Goal: Information Seeking & Learning: Obtain resource

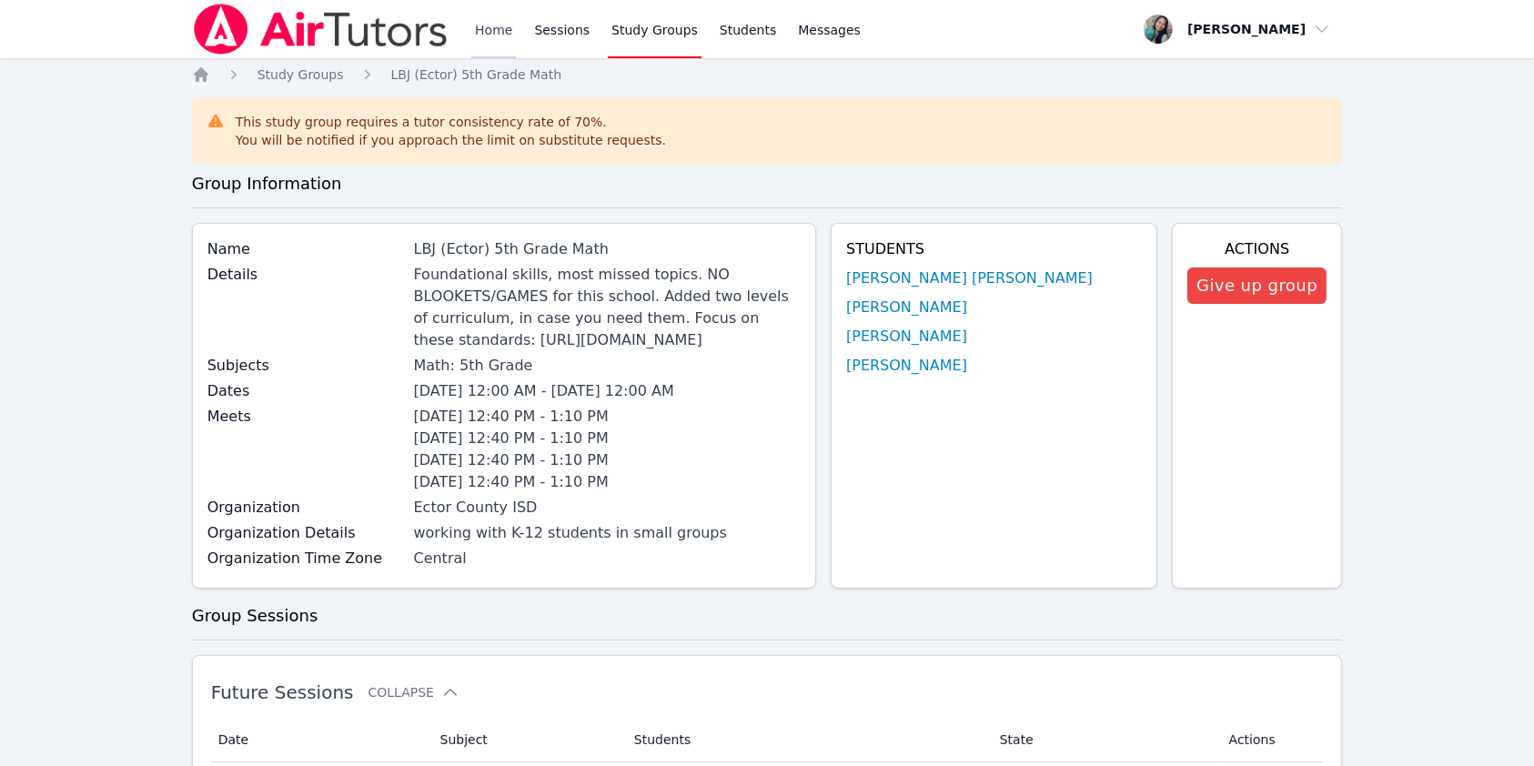
click at [495, 39] on link "Home" at bounding box center [493, 29] width 45 height 58
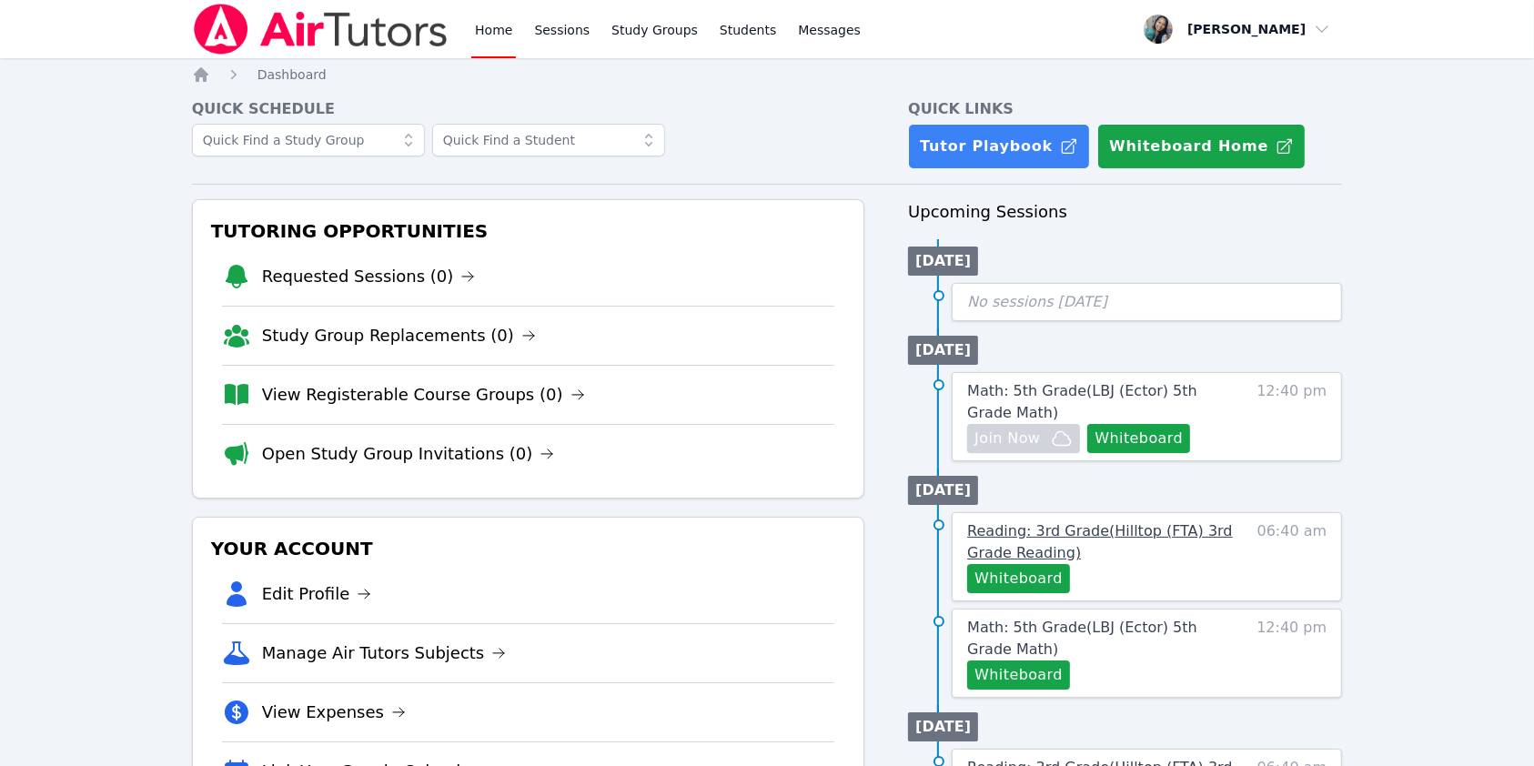
click at [1132, 528] on span "Reading: 3rd Grade ( Hilltop (FTA) 3rd Grade Reading )" at bounding box center [1099, 541] width 265 height 39
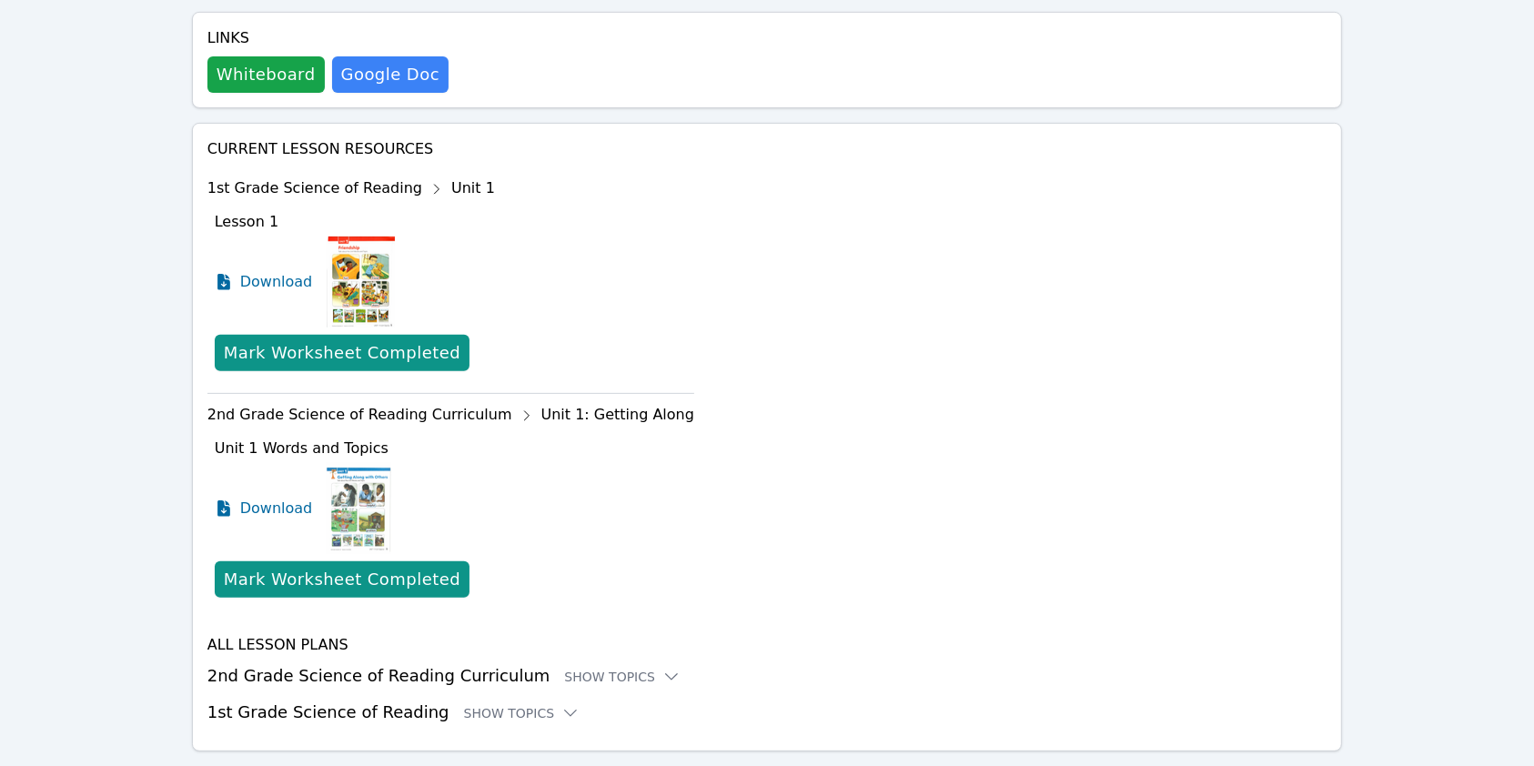
scroll to position [667, 0]
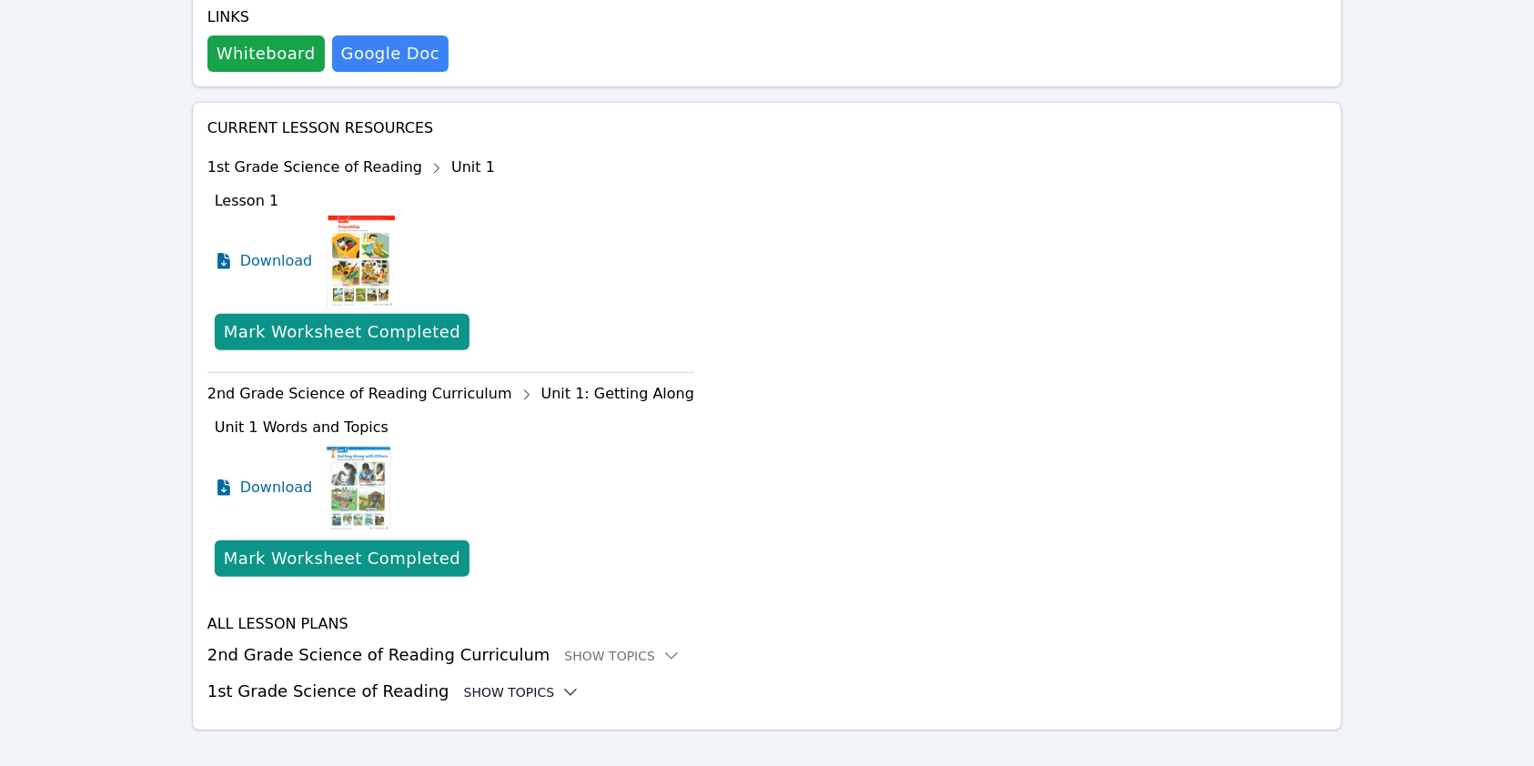
click at [495, 684] on div "Show Topics" at bounding box center [522, 693] width 116 height 18
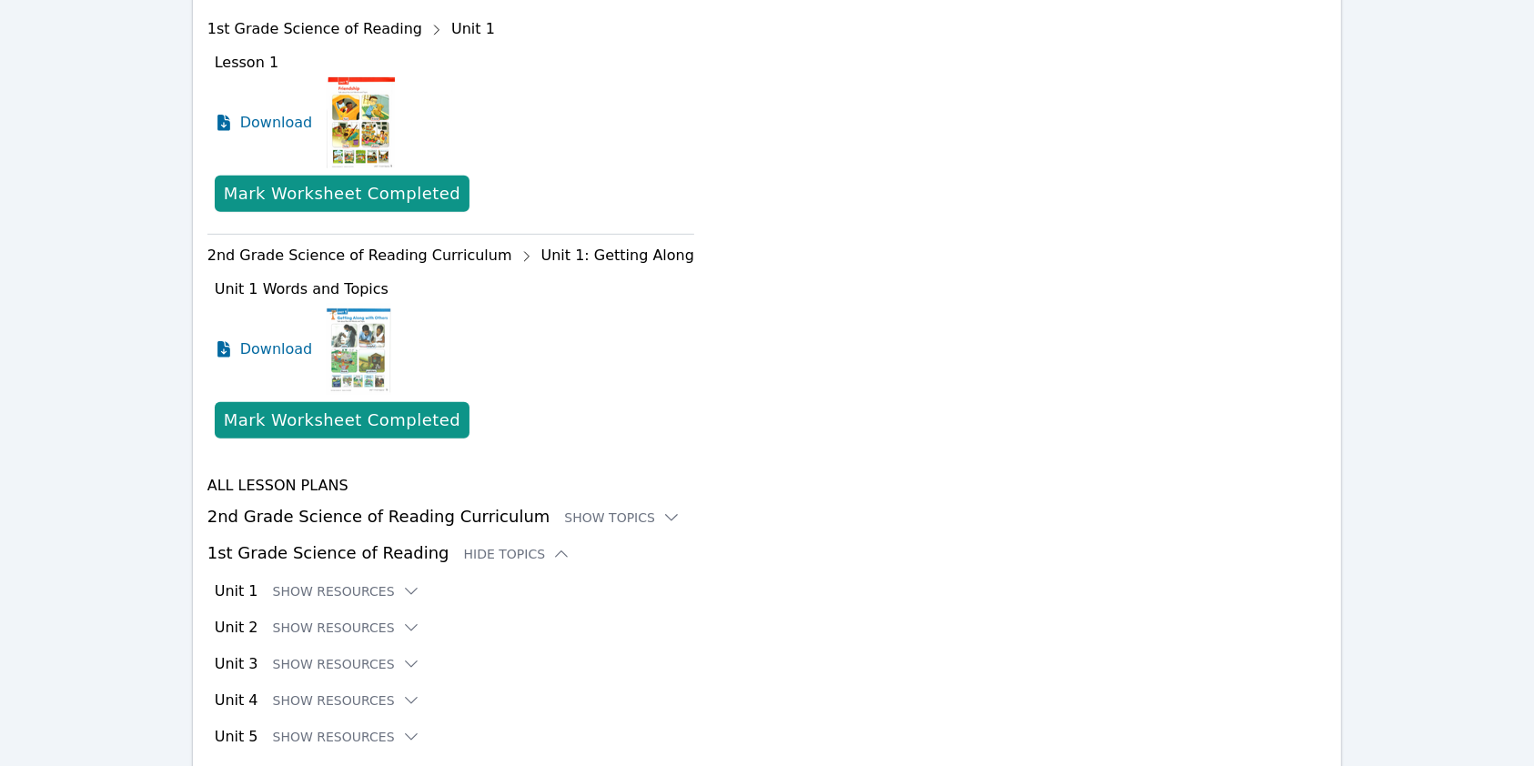
scroll to position [888, 0]
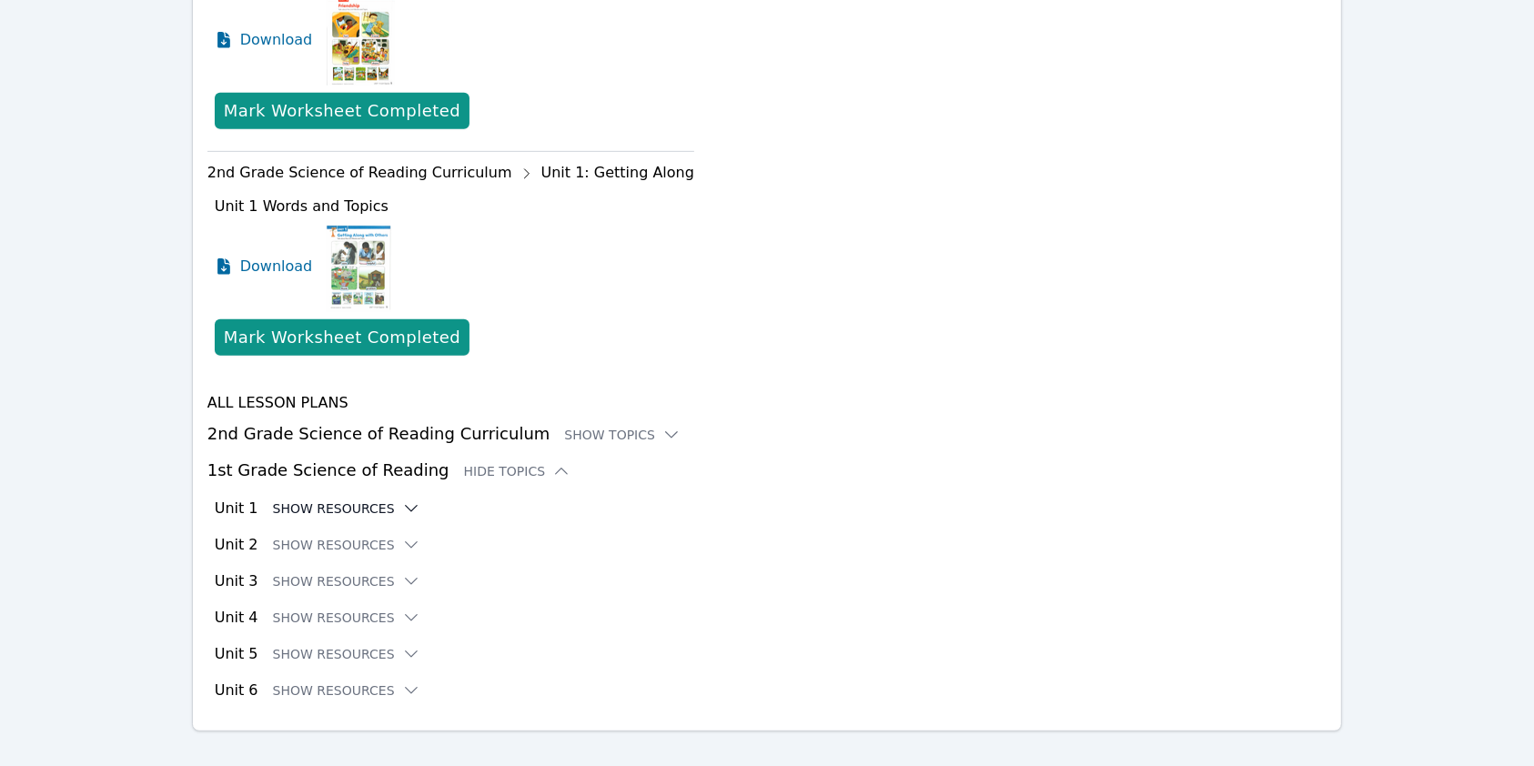
click at [370, 500] on button "Show Resources" at bounding box center [346, 509] width 147 height 18
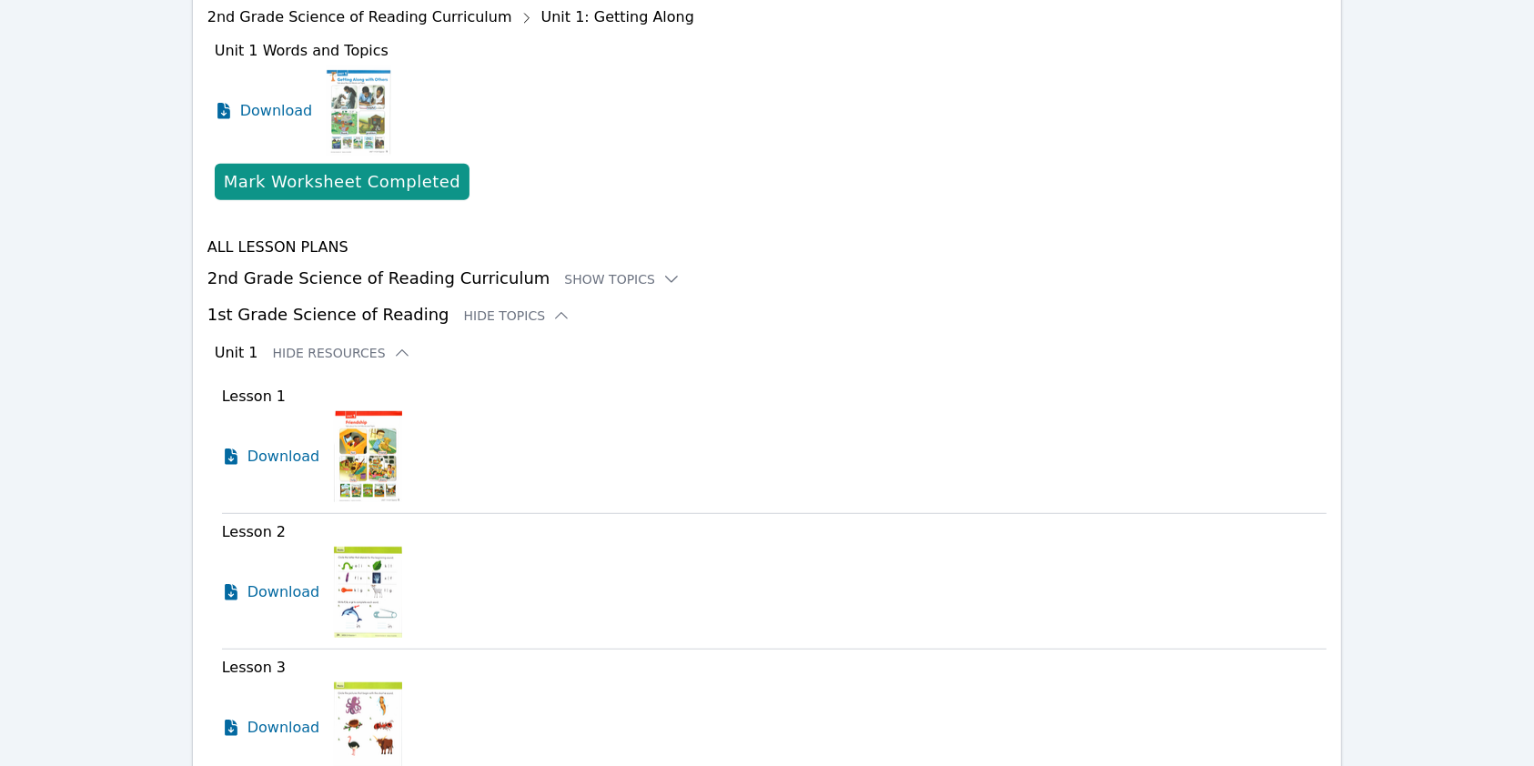
scroll to position [1131, 0]
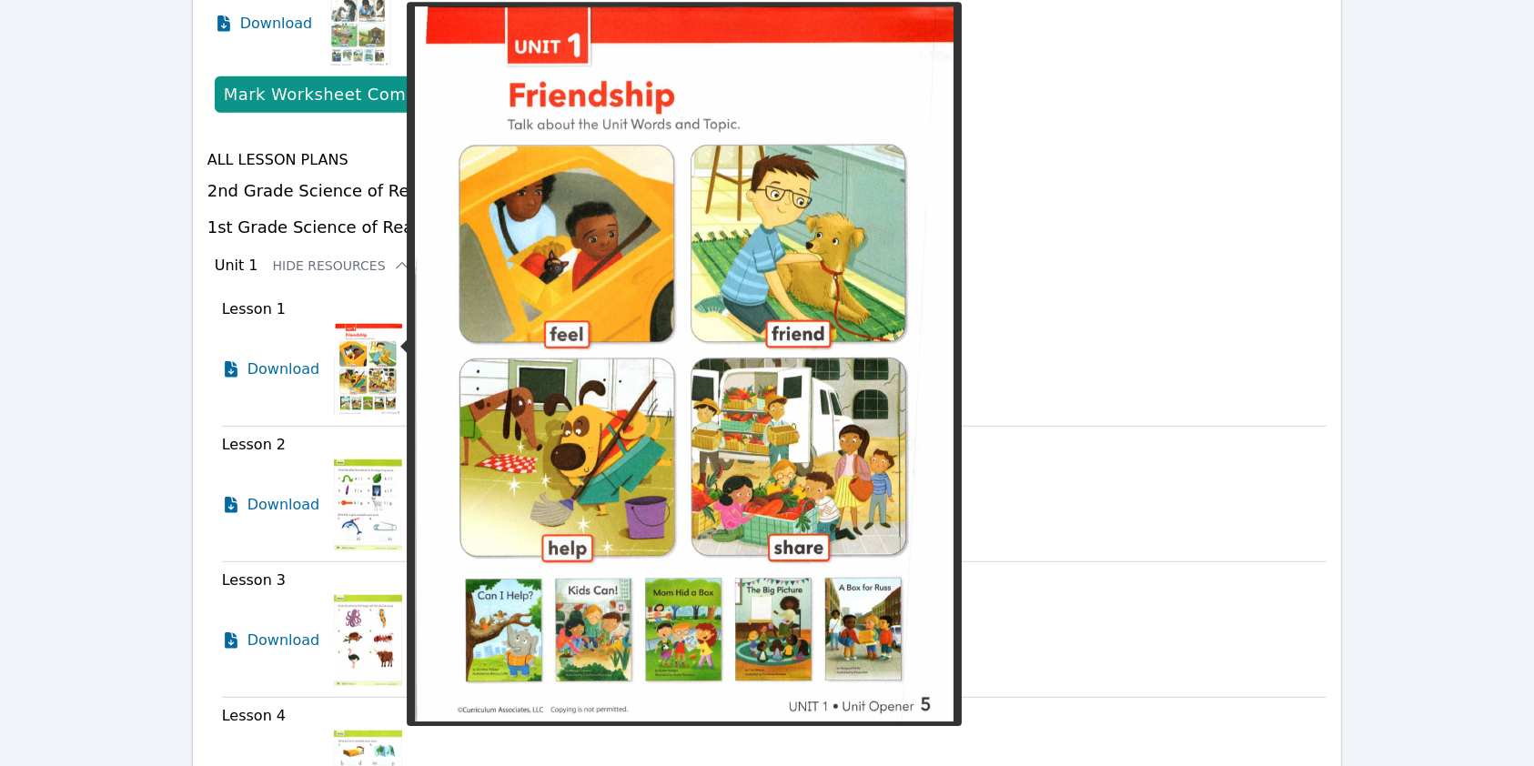
click at [372, 356] on img at bounding box center [368, 369] width 68 height 91
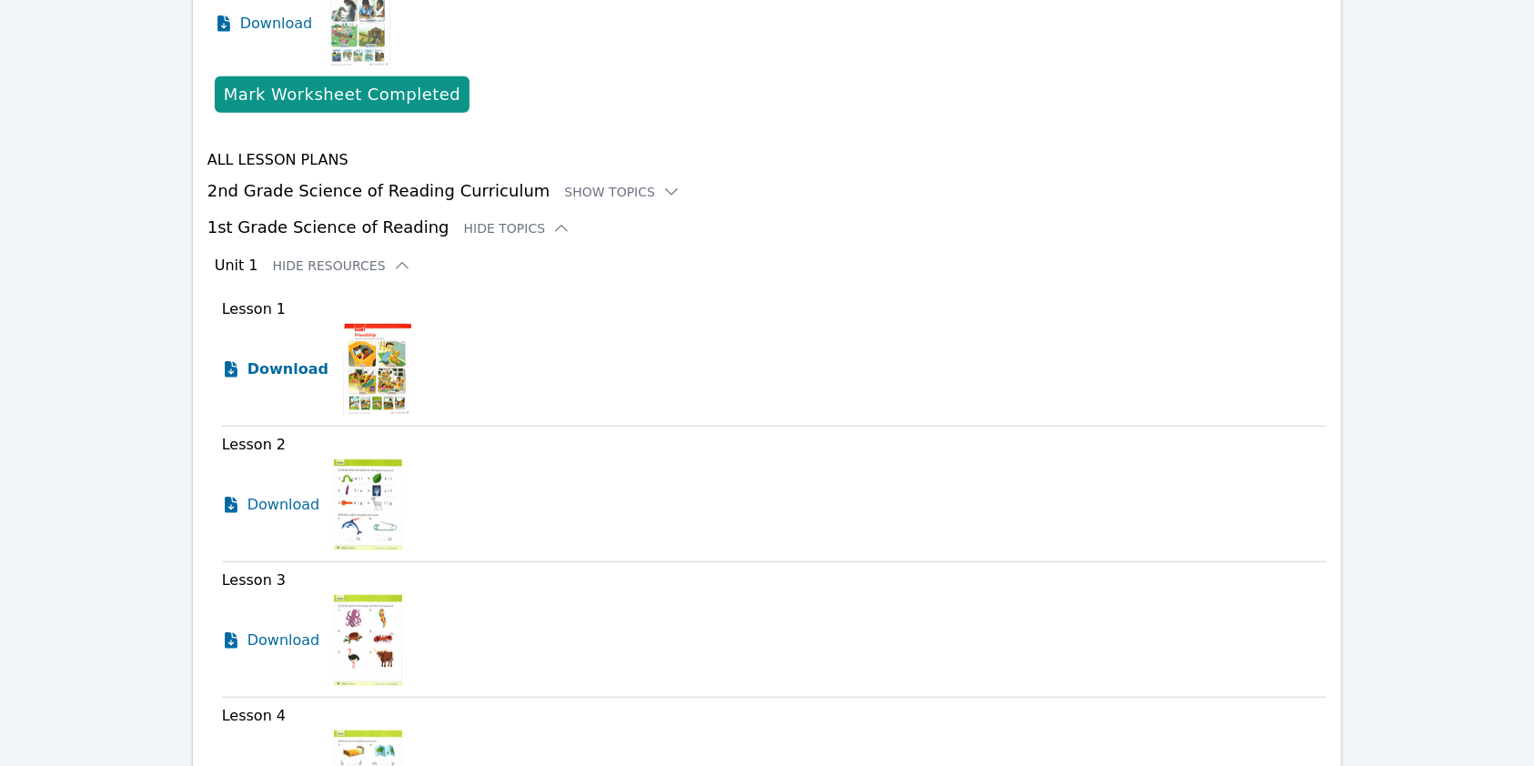
click at [299, 359] on span "Download" at bounding box center [288, 370] width 81 height 22
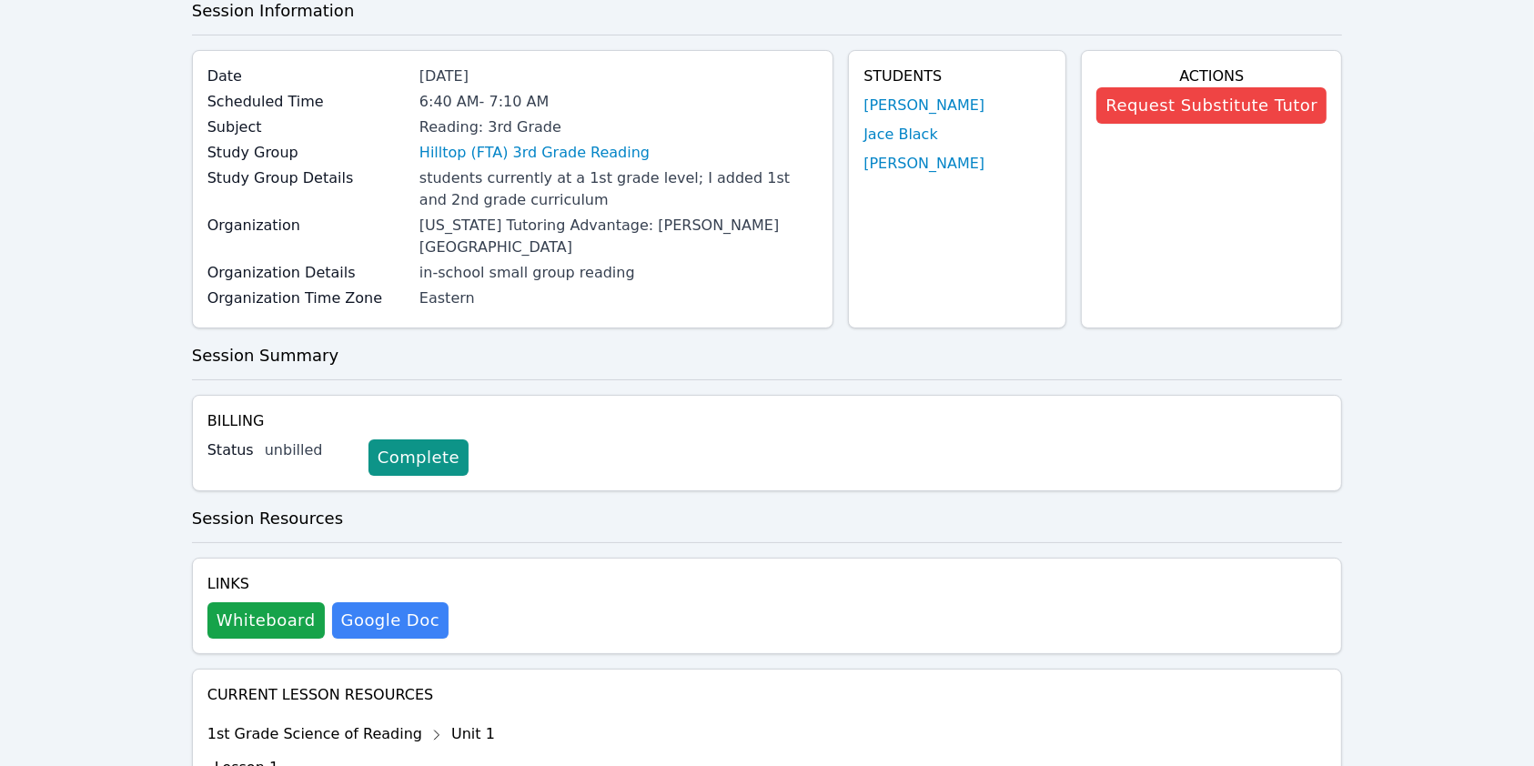
scroll to position [0, 0]
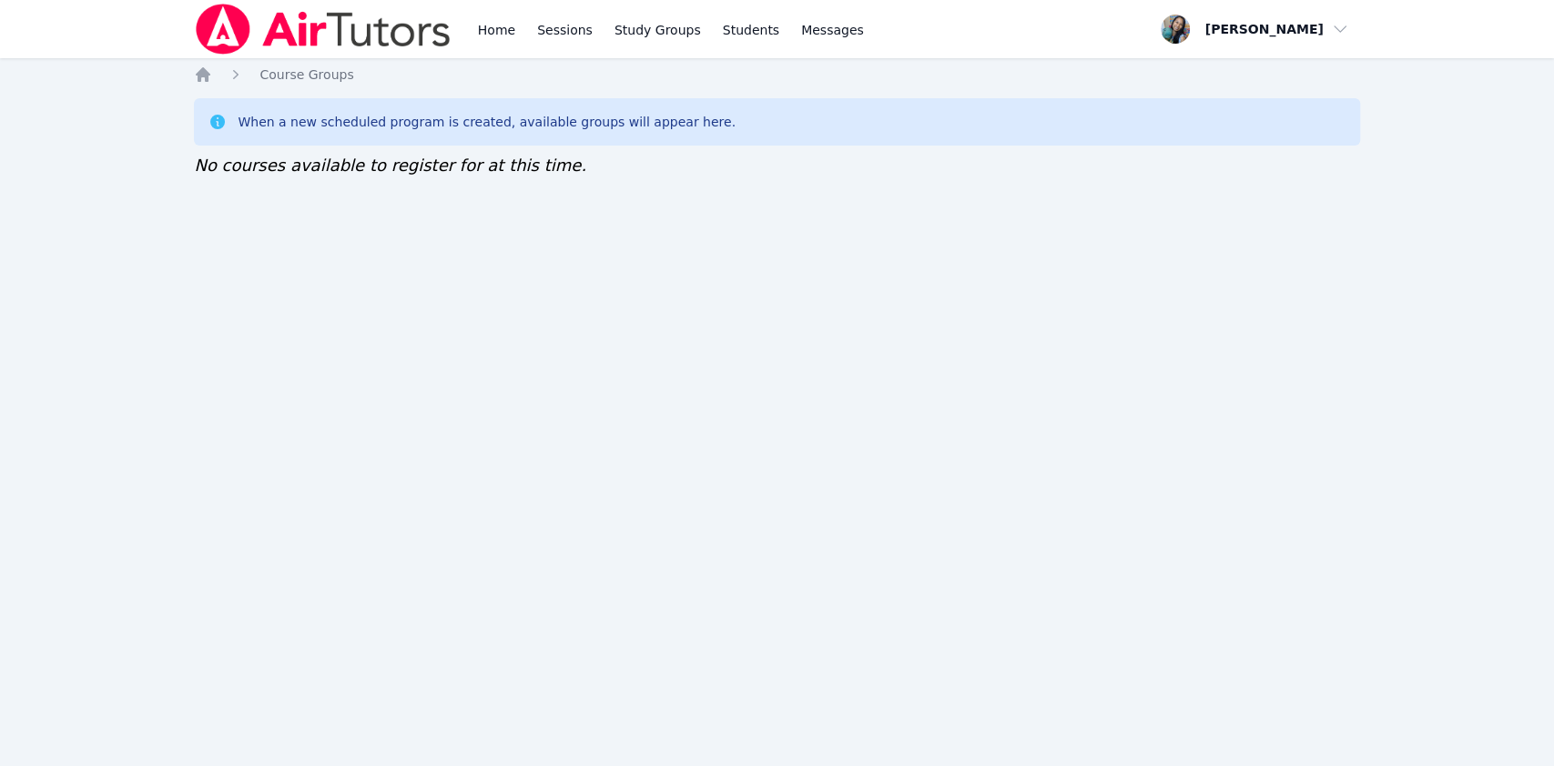
click at [613, 426] on div "Home Sessions Study Groups Students Messages Open user menu [PERSON_NAME] Open …" at bounding box center [777, 383] width 1554 height 766
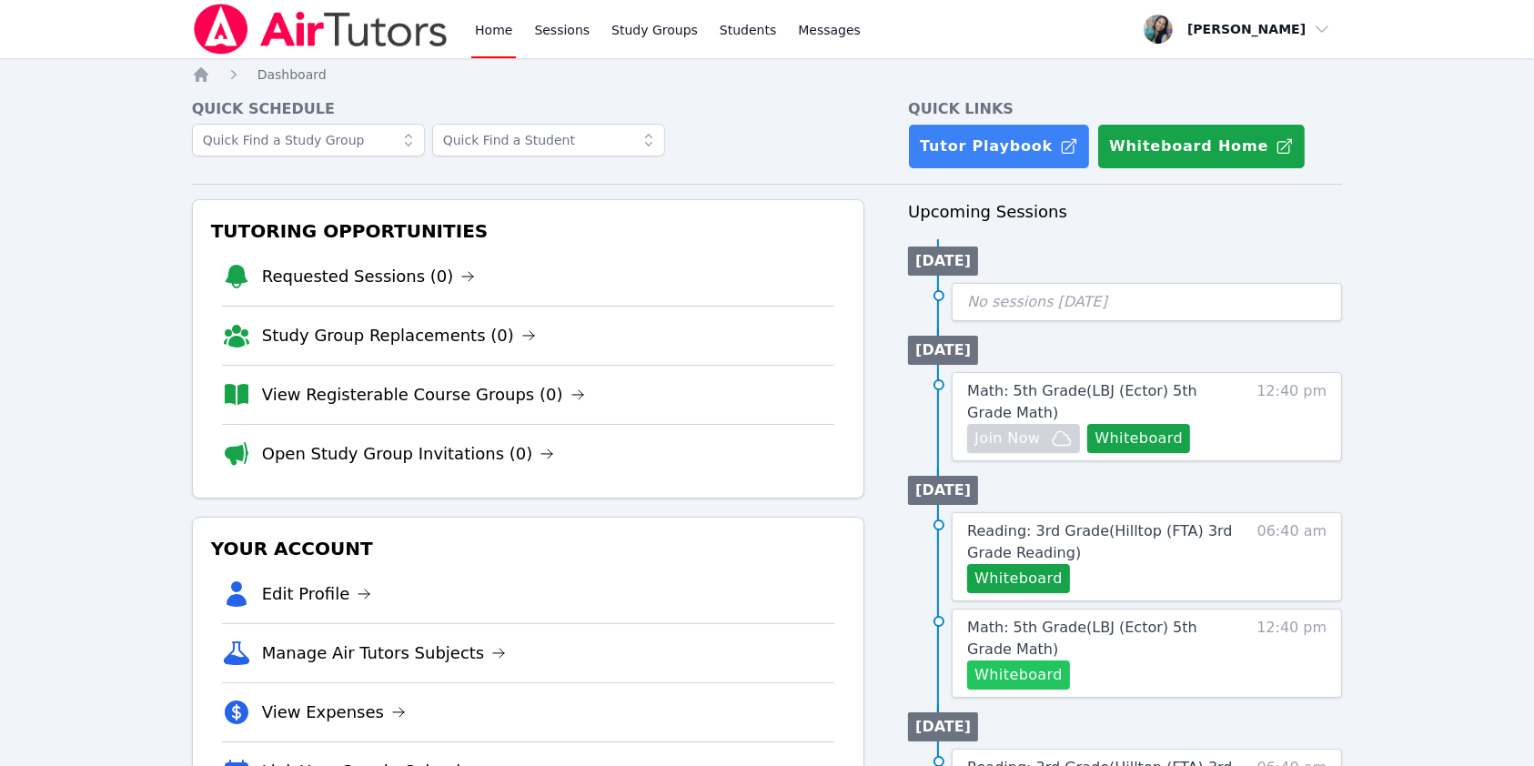
click at [1040, 671] on button "Whiteboard" at bounding box center [1018, 675] width 103 height 29
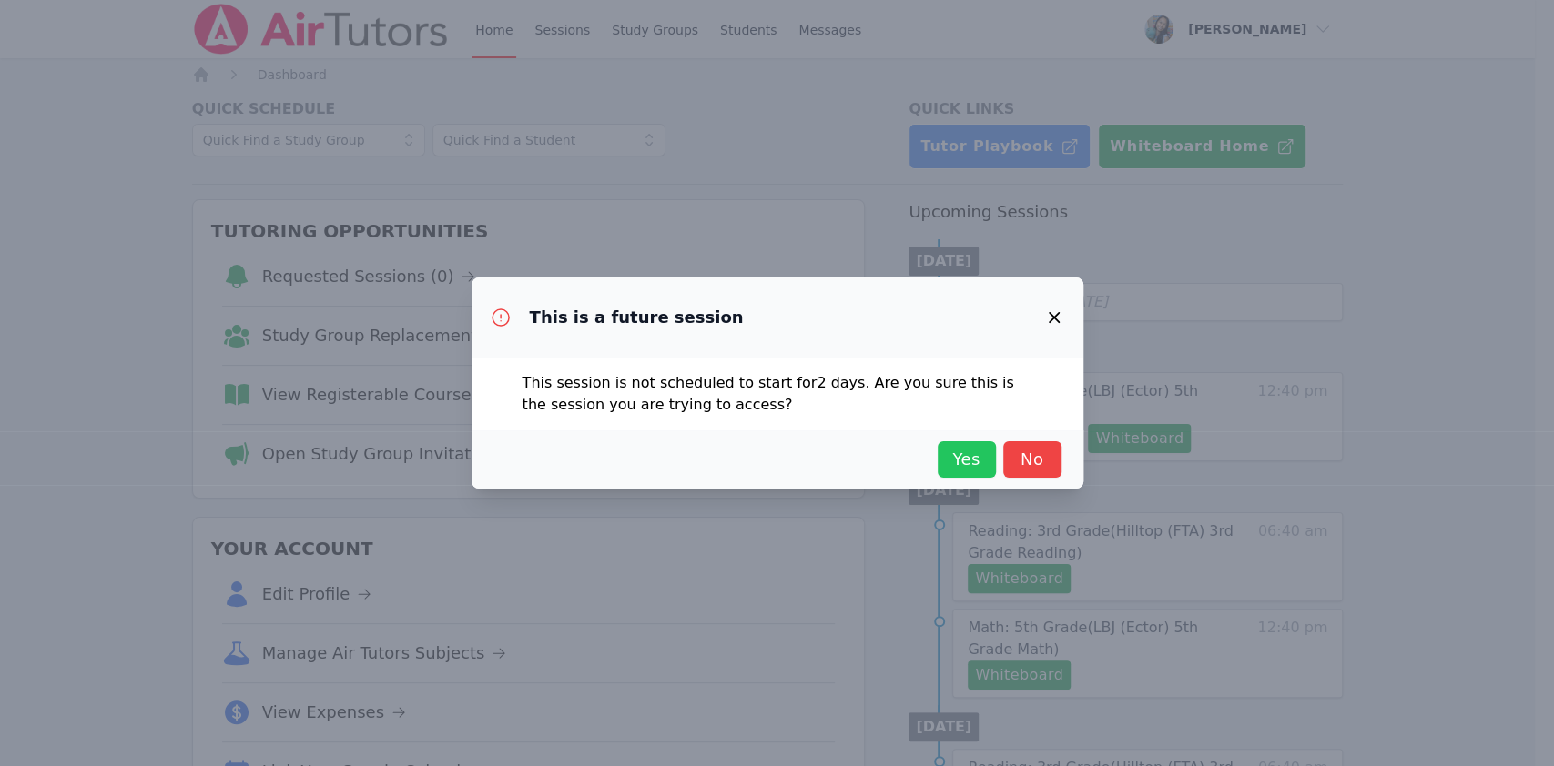
click at [962, 453] on span "Yes" at bounding box center [967, 459] width 40 height 25
